Goal: Information Seeking & Learning: Compare options

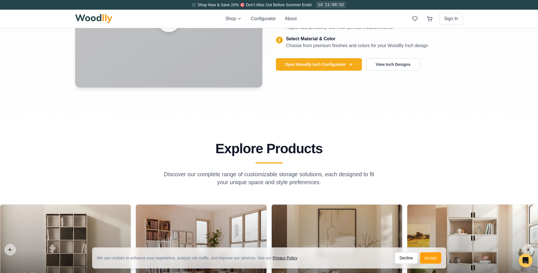
scroll to position [482, 0]
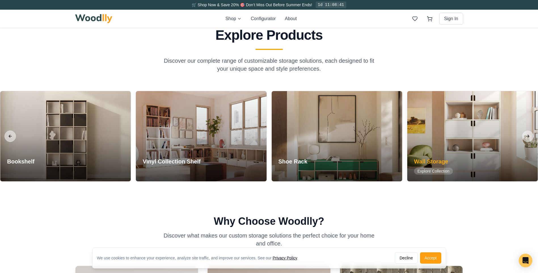
click at [431, 172] on span "Explore Collection" at bounding box center [433, 171] width 39 height 7
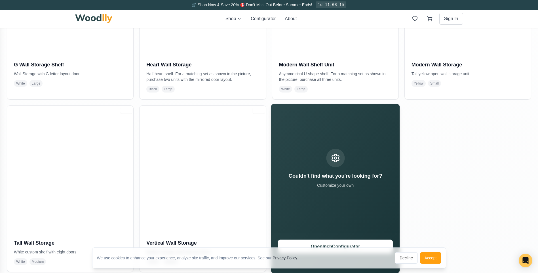
scroll to position [113, 0]
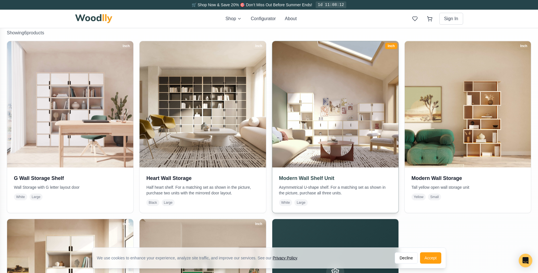
click at [316, 132] on img at bounding box center [335, 104] width 133 height 133
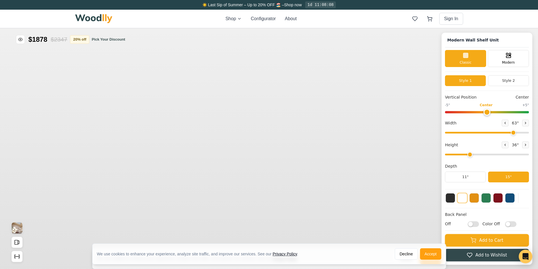
type input "63"
type input "3"
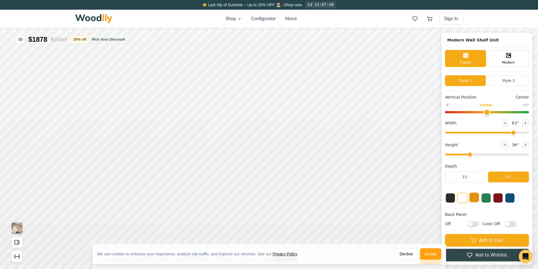
click at [475, 199] on button at bounding box center [474, 197] width 10 height 10
click at [515, 197] on button at bounding box center [510, 197] width 10 height 10
click at [451, 197] on button at bounding box center [451, 197] width 10 height 10
click at [467, 198] on button at bounding box center [463, 197] width 10 height 10
click at [465, 199] on button at bounding box center [462, 198] width 10 height 10
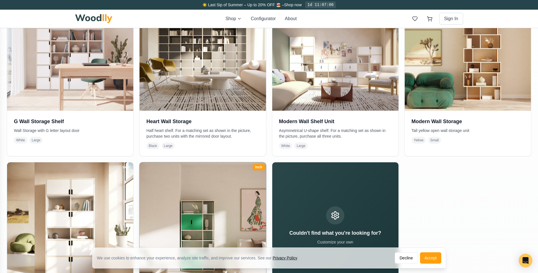
scroll to position [142, 0]
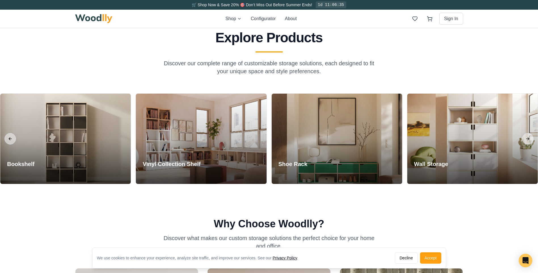
scroll to position [451, 0]
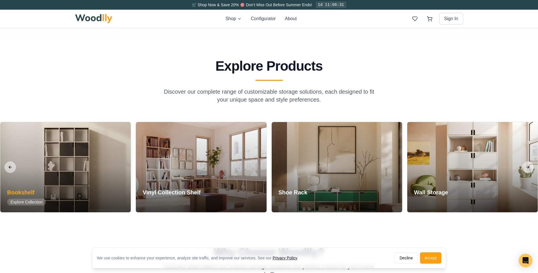
click at [42, 200] on span "Explore Collection" at bounding box center [26, 202] width 39 height 7
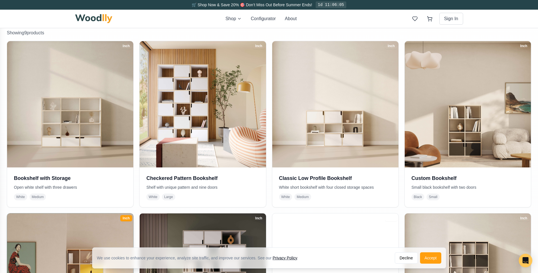
scroll to position [85, 0]
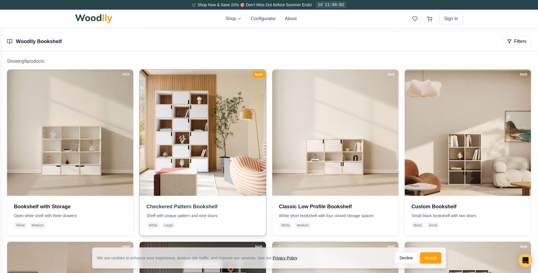
click at [176, 158] on img at bounding box center [202, 132] width 133 height 133
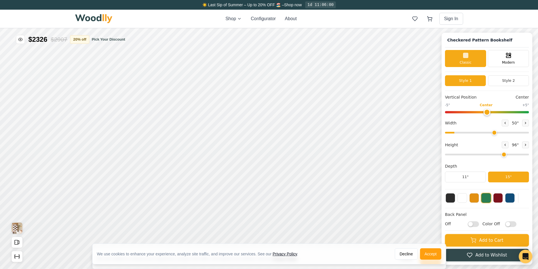
type input "50"
type input "6"
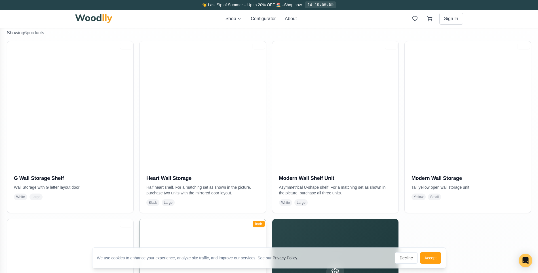
scroll to position [123, 0]
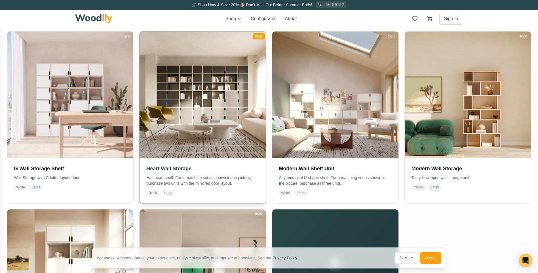
click at [152, 193] on span "Black" at bounding box center [152, 192] width 13 height 7
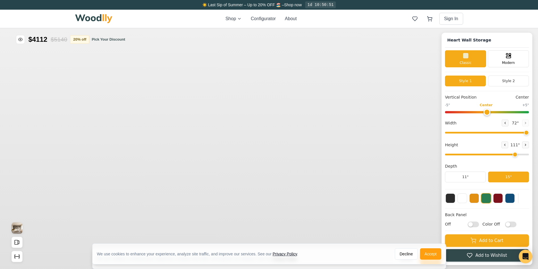
type input "72"
type input "7"
